Goal: Task Accomplishment & Management: Use online tool/utility

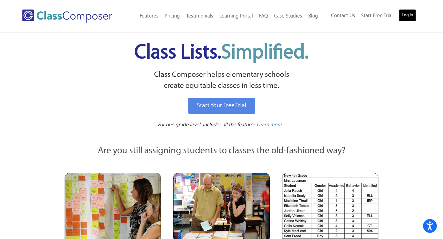
click at [412, 12] on link "Log In" at bounding box center [408, 15] width 18 height 12
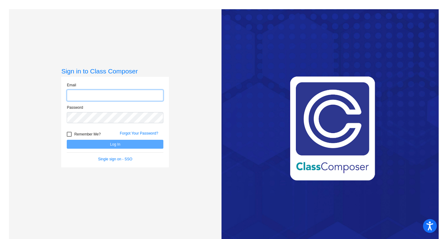
type input "[EMAIL_ADDRESS][DOMAIN_NAME]"
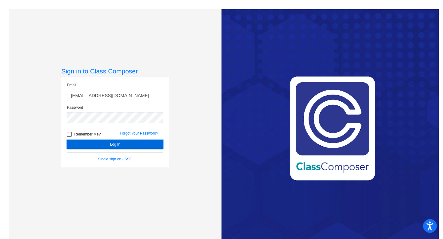
click at [106, 148] on button "Log In" at bounding box center [115, 144] width 97 height 9
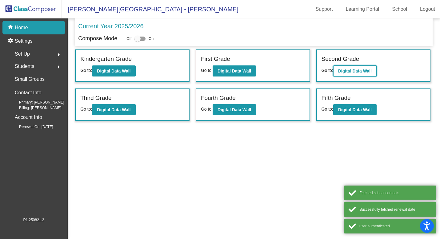
click at [347, 72] on b "Digital Data Wall" at bounding box center [355, 71] width 34 height 5
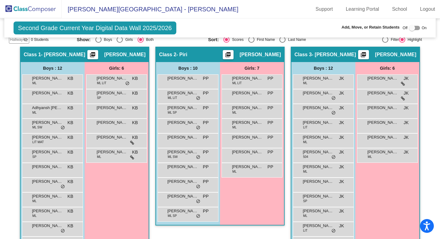
scroll to position [114, 0]
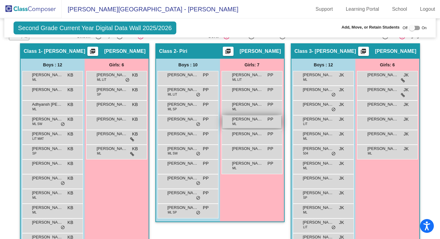
click at [248, 124] on div "[PERSON_NAME] [PERSON_NAME] ML PP lock do_not_disturb_alt" at bounding box center [251, 122] width 59 height 13
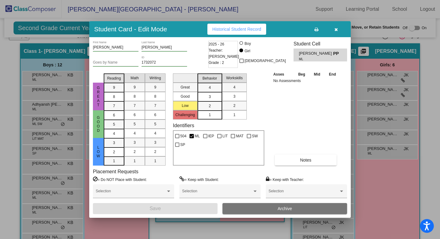
click at [335, 31] on icon "button" at bounding box center [335, 29] width 3 height 4
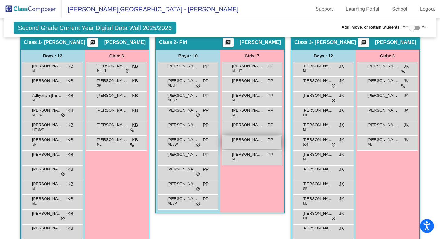
scroll to position [122, 0]
